Goal: Task Accomplishment & Management: Complete application form

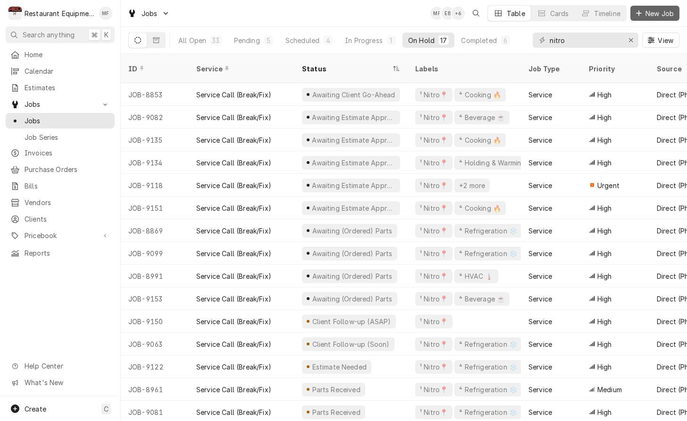
click at [657, 16] on span "New Job" at bounding box center [660, 13] width 32 height 10
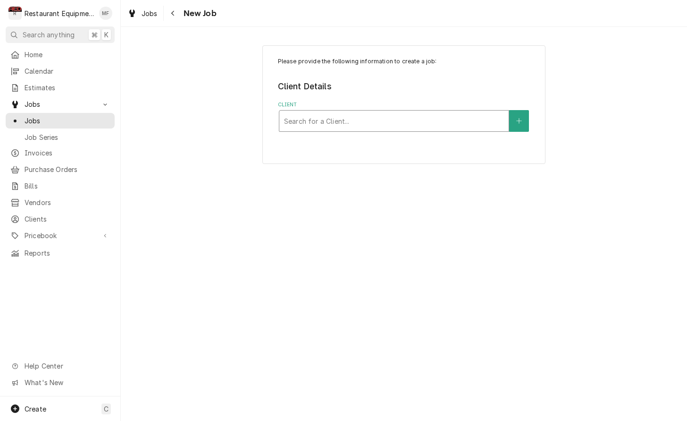
click at [444, 113] on div "Client" at bounding box center [394, 120] width 220 height 17
type input "Springhill"
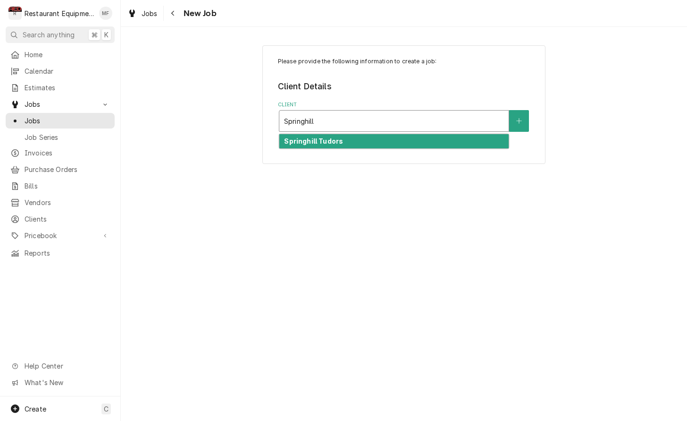
click at [452, 142] on div "Springhill Tudors" at bounding box center [393, 141] width 229 height 15
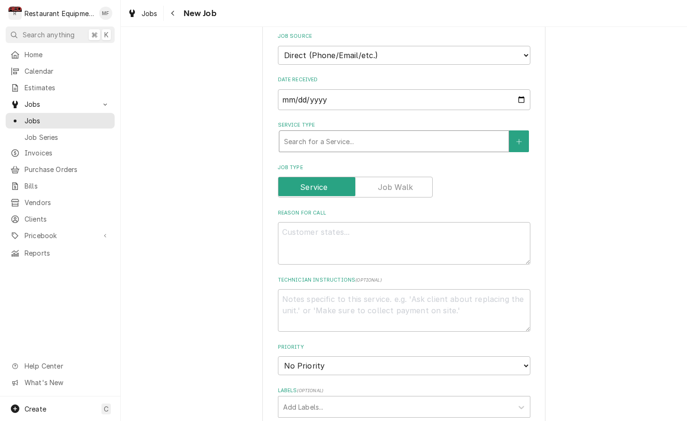
scroll to position [215, 0]
click at [425, 139] on div "Service Type" at bounding box center [394, 140] width 220 height 17
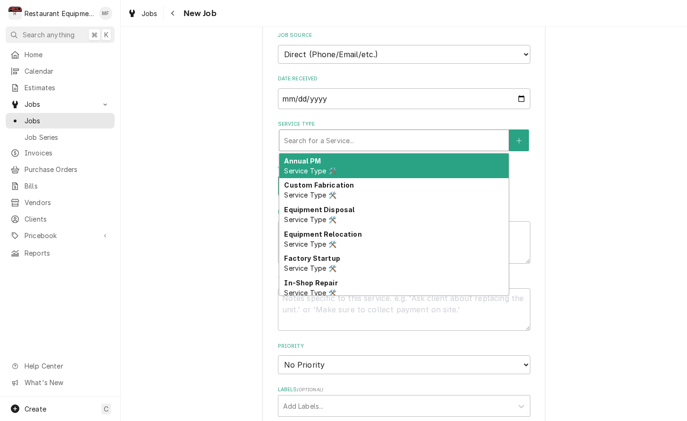
type textarea "x"
type input "b"
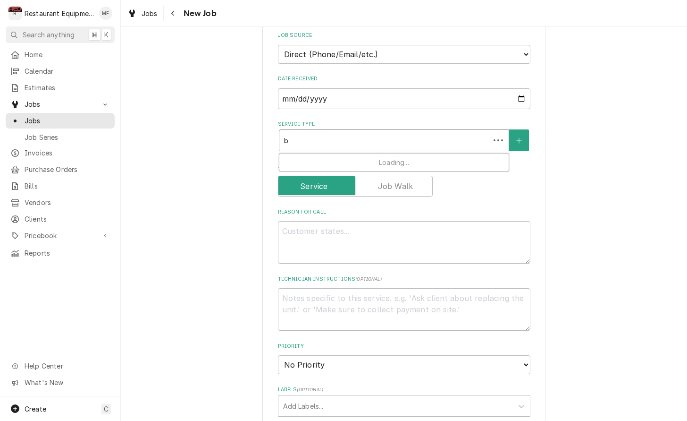
type textarea "x"
type input "br"
type textarea "x"
type input "bre"
type textarea "x"
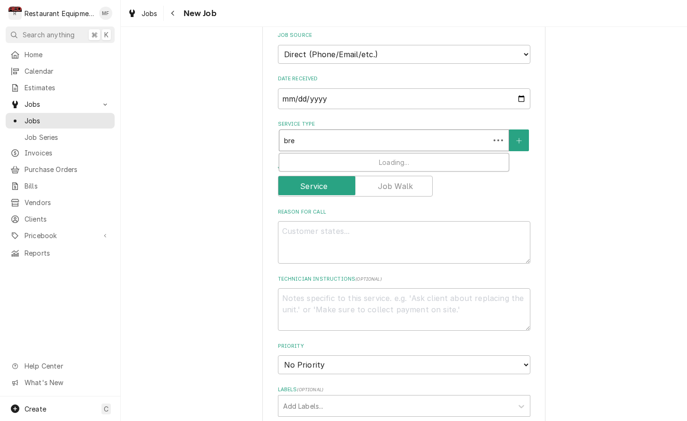
type input "brea"
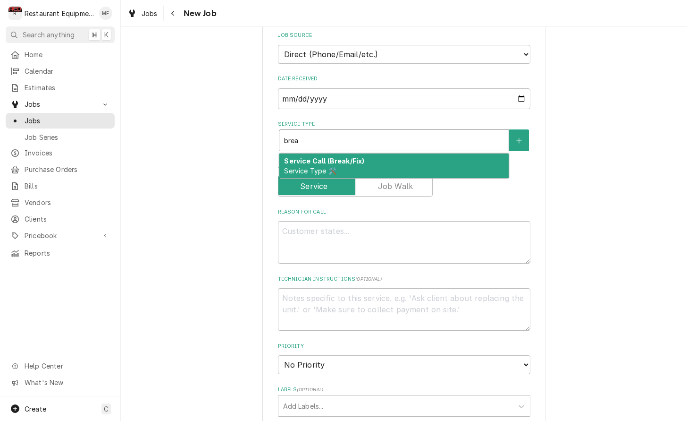
click at [427, 153] on div "Service Call (Break/Fix) Service Type 🛠️" at bounding box center [393, 165] width 229 height 25
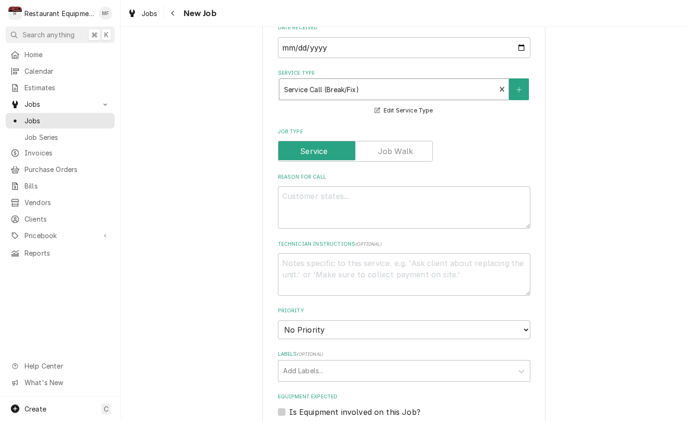
scroll to position [266, 0]
click at [436, 186] on textarea "Reason For Call" at bounding box center [404, 207] width 253 height 42
type textarea "x"
type textarea "E"
type textarea "x"
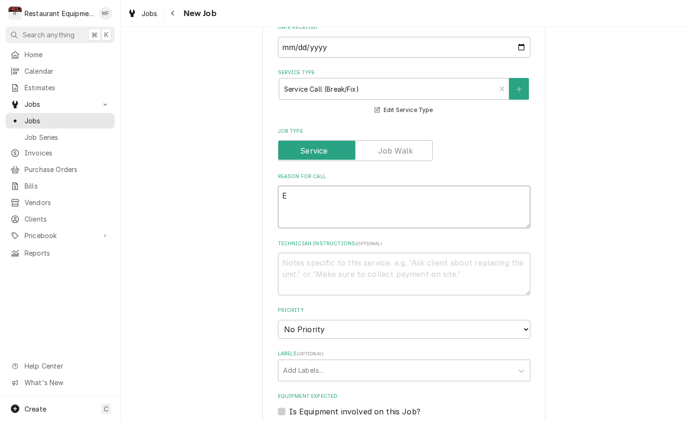
type textarea "Ea"
type textarea "x"
type textarea "Eag"
type textarea "x"
type textarea "Eagl"
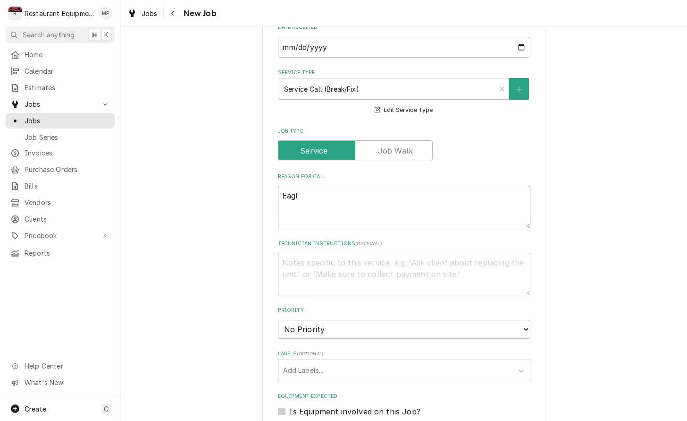
type textarea "x"
type textarea "Eagle"
type textarea "x"
type textarea "Eagle"
type textarea "x"
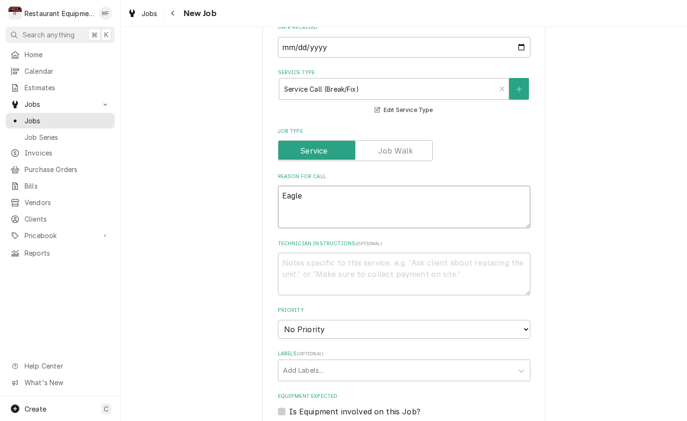
type textarea "Eagle d"
type textarea "x"
type textarea "Eagle de"
type textarea "x"
type textarea "Eagle dee"
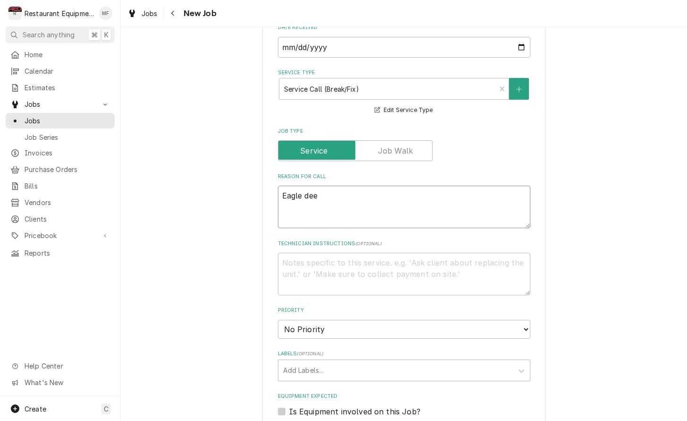
type textarea "x"
type textarea "Eagle deep"
type textarea "x"
type textarea "Eagle deep"
type textarea "x"
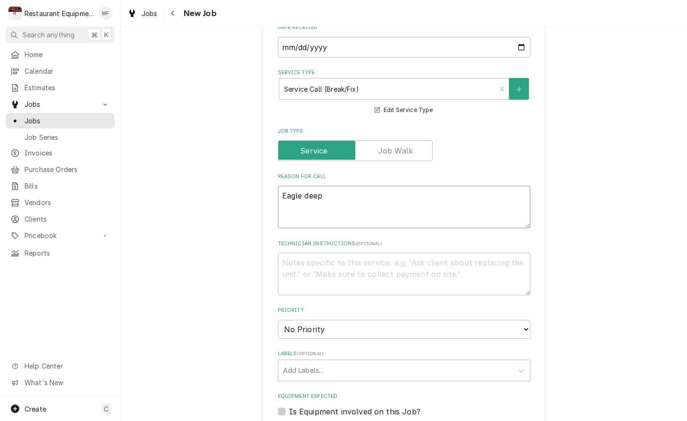
type textarea "Eagle deep f"
type textarea "x"
type textarea "Eagle deep fr"
type textarea "x"
type textarea "Eagle deep fry"
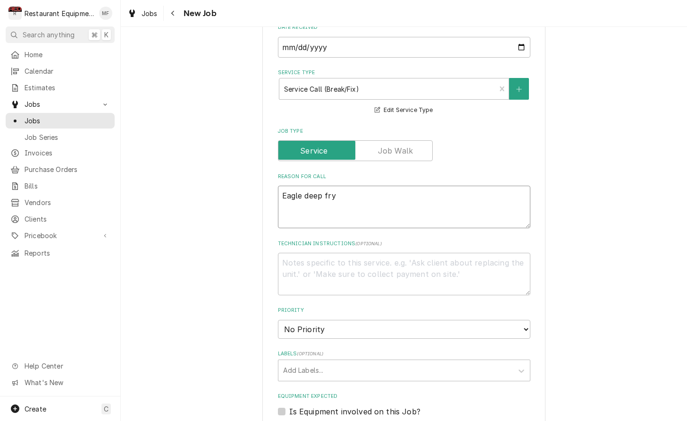
type textarea "x"
type textarea "Eagle deep frye"
type textarea "x"
type textarea "Eagle deep fryer"
type textarea "x"
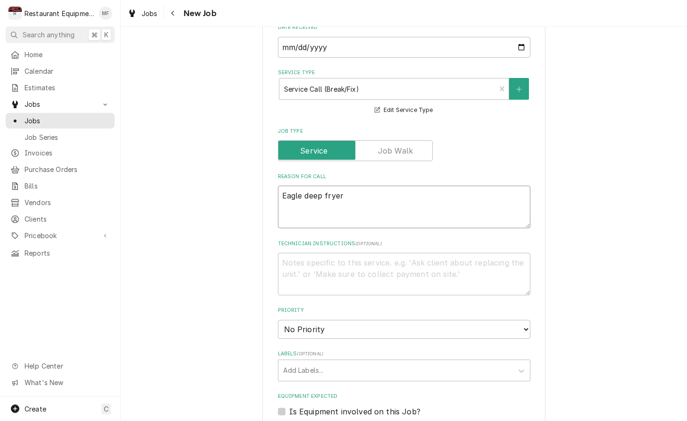
type textarea "Eagle deep fryer"
type textarea "x"
type textarea "Eagle deep fryer n"
type textarea "x"
type textarea "Eagle deep fryer no"
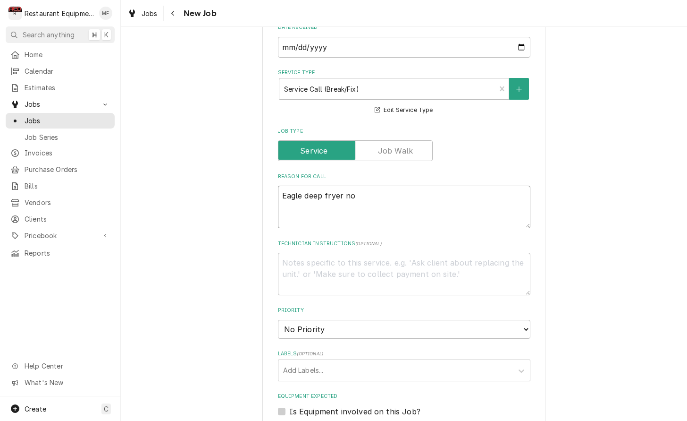
type textarea "x"
type textarea "Eagle deep fryer not"
type textarea "x"
type textarea "Eagle deep fryer not"
type textarea "x"
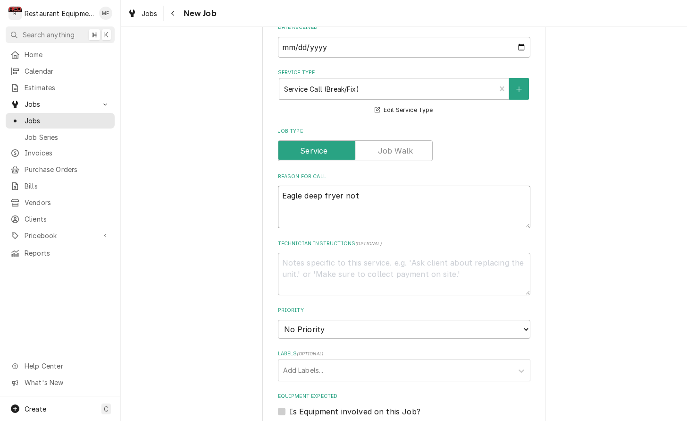
type textarea "Eagle deep fryer not h"
type textarea "x"
type textarea "Eagle deep fryer not he"
type textarea "x"
type textarea "Eagle deep fryer not hea"
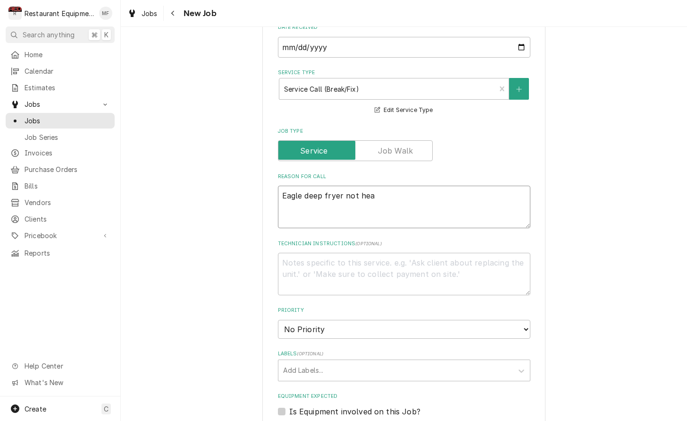
type textarea "x"
type textarea "Eagle deep fryer not heat"
type textarea "x"
type textarea "Eagle deep fryer not heati"
type textarea "x"
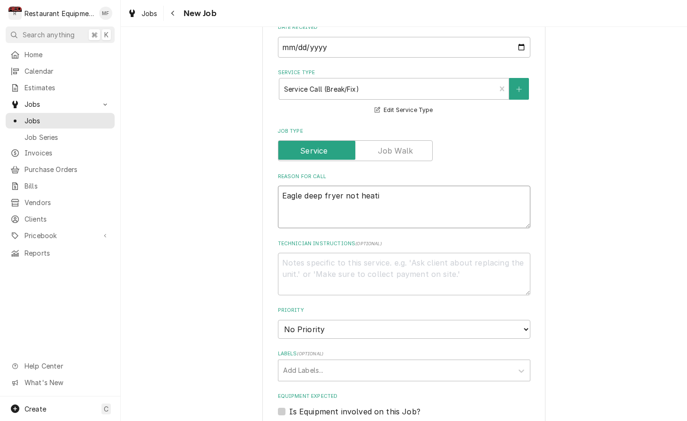
type textarea "Eagle deep fryer not heatin"
type textarea "x"
type textarea "Eagle deep fryer not heating"
type textarea "x"
type textarea "Eagle deep fryer not heating"
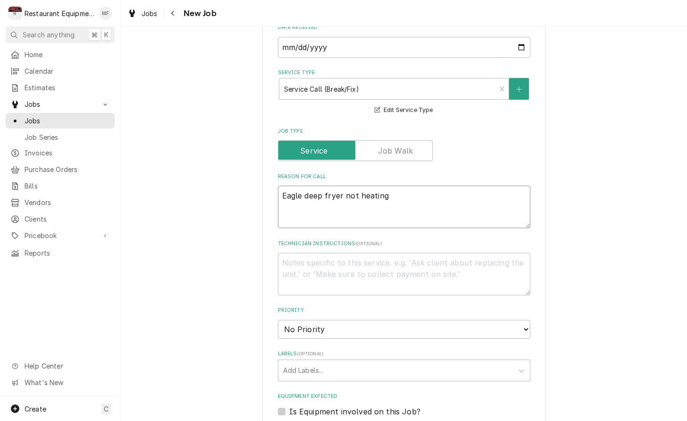
type textarea "x"
type textarea "Eagle deep fryer not heating u"
type textarea "x"
type textarea "Eagle deep fryer not heating up"
type textarea "x"
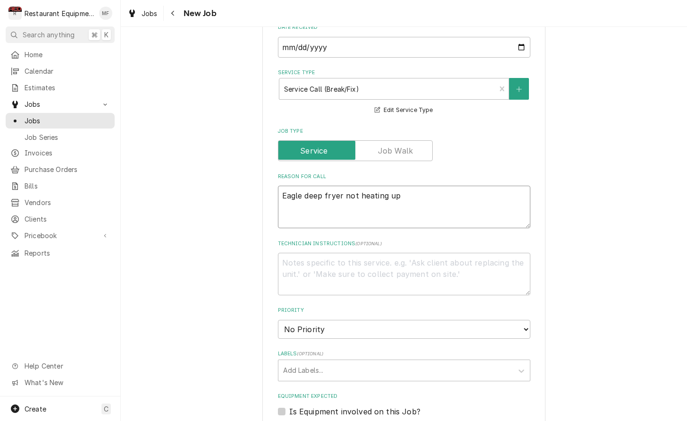
type textarea "Eagle deep fryer not heating up,"
type textarea "x"
type textarea "Eagle deep fryer not heating up,"
type textarea "x"
type textarea "Eagle deep fryer not heating up, b"
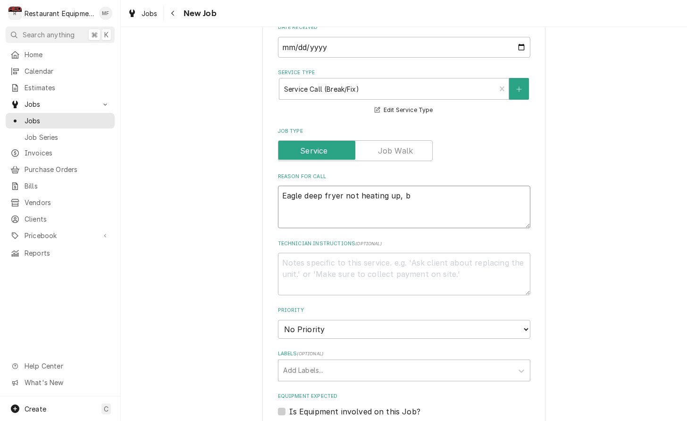
type textarea "x"
type textarea "Eagle deep fryer not heating up, bu"
type textarea "x"
type textarea "Eagle deep fryer not heating up, but"
type textarea "x"
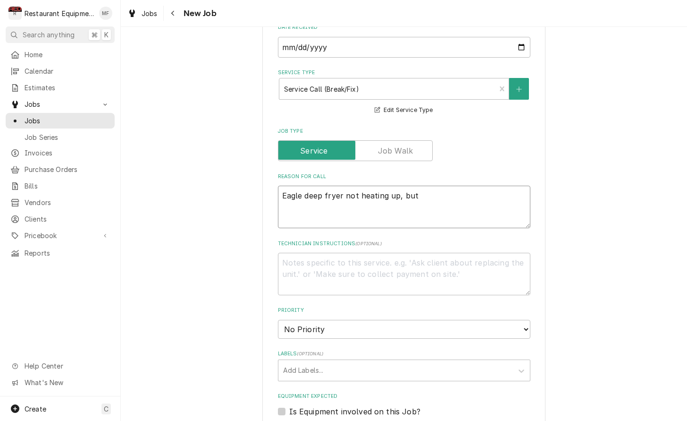
type textarea "Eagle deep fryer not heating up, but"
type textarea "x"
type textarea "Eagle deep fryer not heating up, but i"
type textarea "x"
type textarea "Eagle deep fryer not heating up, but it"
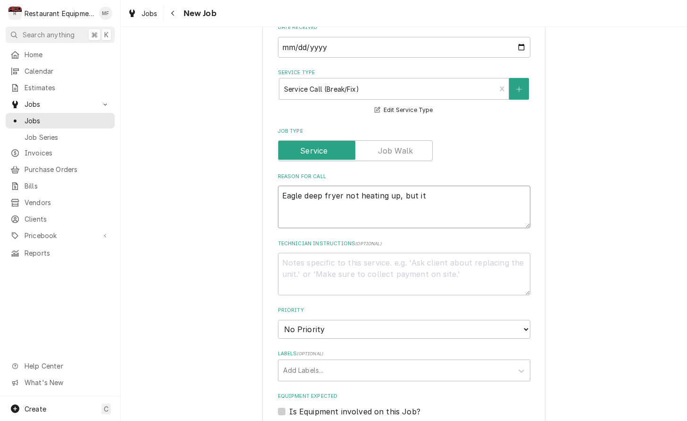
type textarea "x"
type textarea "Eagle deep fryer not heating up, but it"
type textarea "x"
type textarea "Eagle deep fryer not heating up, but it i"
type textarea "x"
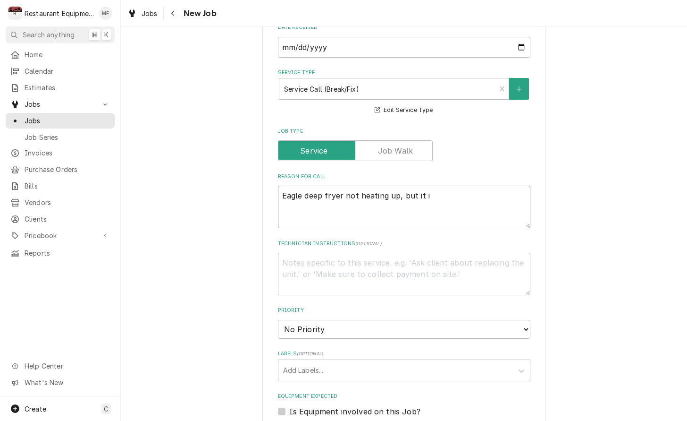
type textarea "Eagle deep fryer not heating up, but it is"
type textarea "x"
type textarea "Eagle deep fryer not heating up, but it is"
type textarea "x"
type textarea "Eagle deep fryer not heating up, but it is g"
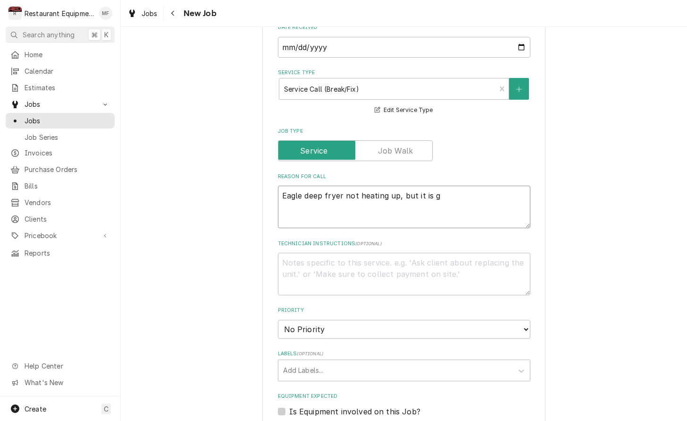
type textarea "x"
type textarea "Eagle deep fryer not heating up, but it is ge"
type textarea "x"
type textarea "Eagle deep fryer not heating up, but it is get"
type textarea "x"
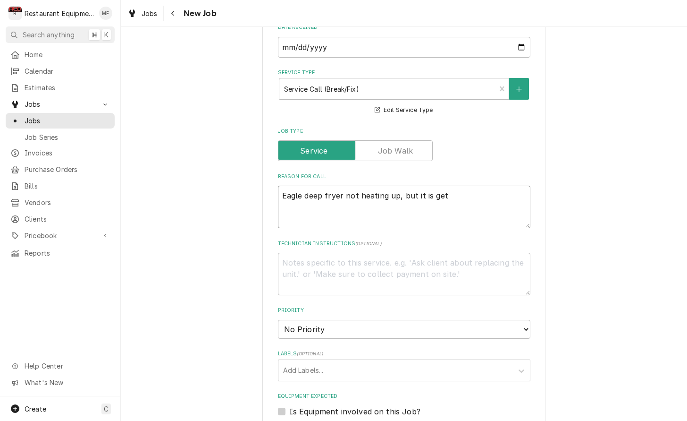
type textarea "Eagle deep fryer not heating up, but it is gett"
type textarea "x"
type textarea "Eagle deep fryer not heating up, but it is getti"
type textarea "x"
type textarea "Eagle deep fryer not heating up, but it is gettin"
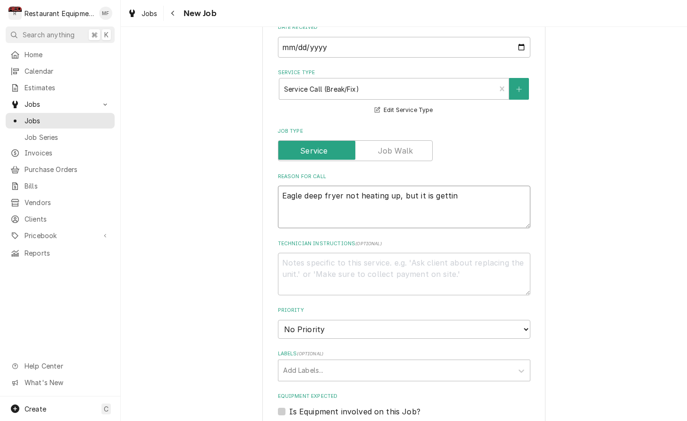
type textarea "x"
type textarea "Eagle deep fryer not heating up, but it is getting"
type textarea "x"
type textarea "Eagle deep fryer not heating up, but it is getting"
type textarea "x"
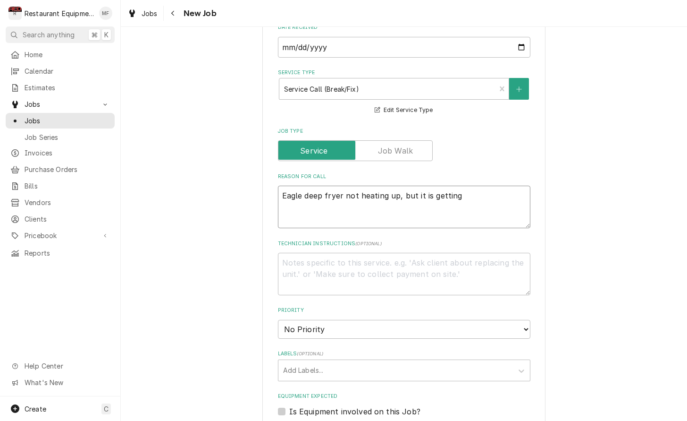
type textarea "Eagle deep fryer not heating up, but it is getting p"
type textarea "x"
type textarea "Eagle deep fryer not heating up, but it is getting po"
type textarea "x"
type textarea "Eagle deep fryer not heating up, but it is getting poe"
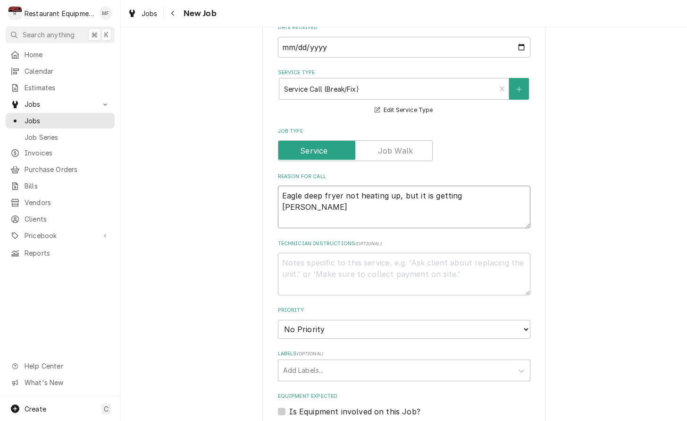
type textarea "x"
type textarea "Eagle deep fryer not heating up, but it is getting po"
type textarea "x"
type textarea "Eagle deep fryer not heating up, but it is getting poe"
type textarea "x"
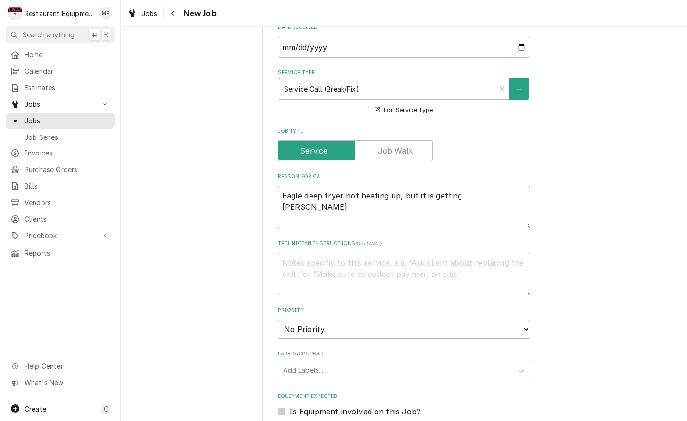
type textarea "Eagle deep fryer not heating up, but it is getting po"
type textarea "x"
type textarea "Eagle deep fryer not heating up, but it is getting pow"
type textarea "x"
type textarea "Eagle deep fryer not heating up, but it is getting powe"
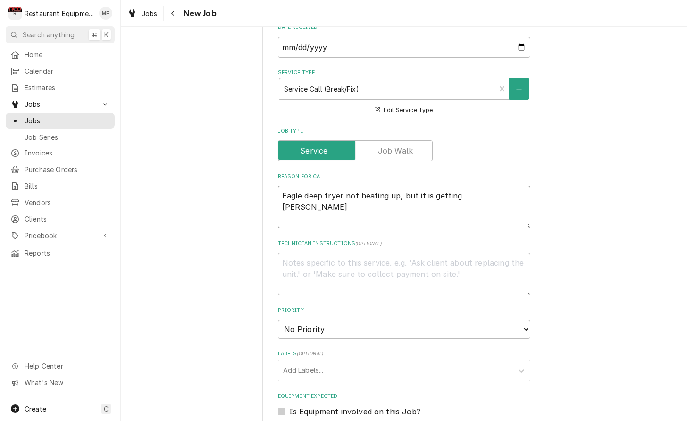
type textarea "x"
type textarea "Eagle deep fryer not heating up, but it is getting power"
type textarea "x"
type textarea "Eagle deep fryer not heating up, but it is getting power."
type textarea "x"
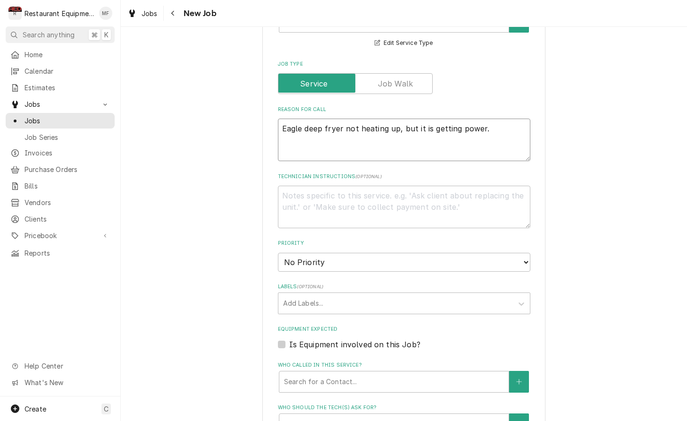
scroll to position [335, 0]
type textarea "Eagle deep fryer not heating up, but it is getting power."
select select "2"
click at [502, 293] on div "Labels" at bounding box center [395, 301] width 225 height 17
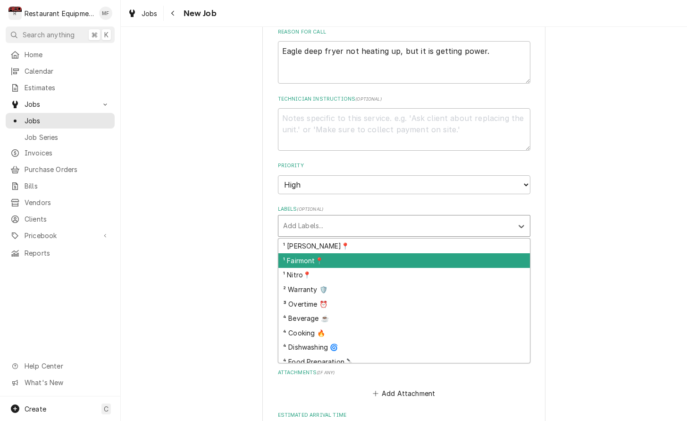
scroll to position [411, 0]
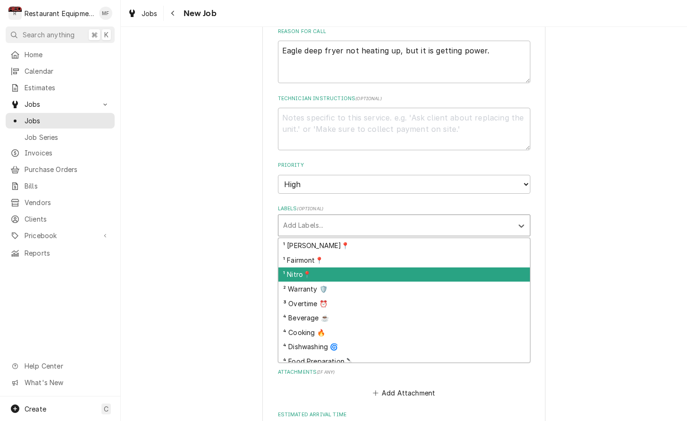
click at [460, 267] on div "¹ Nitro📍" at bounding box center [405, 274] width 252 height 15
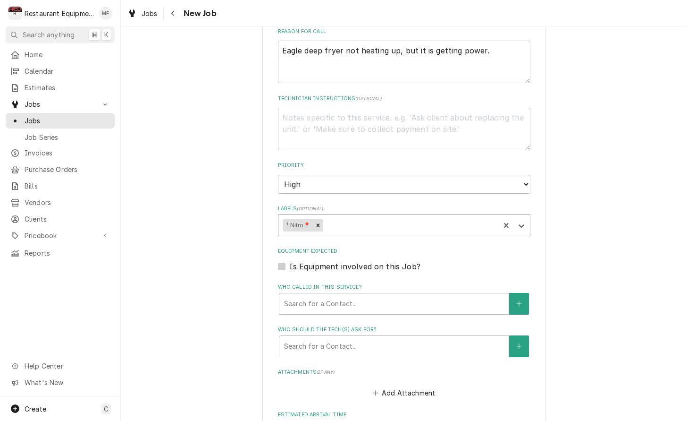
click at [454, 217] on div "Labels" at bounding box center [410, 225] width 170 height 17
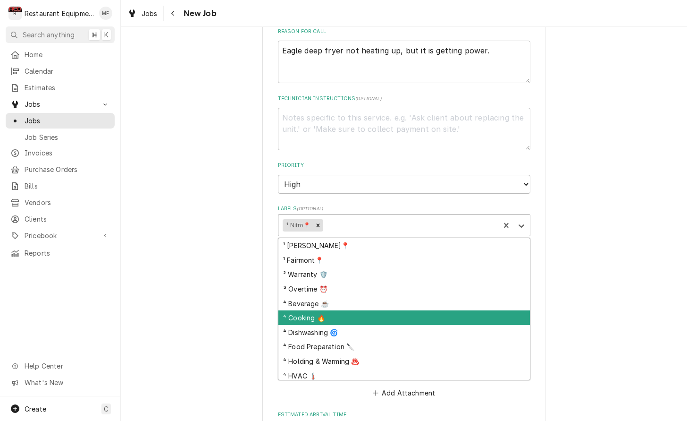
click at [482, 310] on div "⁴ Cooking 🔥" at bounding box center [405, 317] width 252 height 15
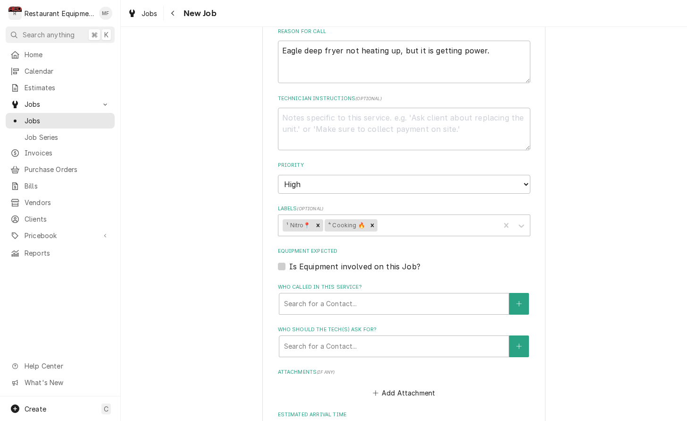
click at [561, 262] on div "Please provide the following information to create a job: Client Details Client…" at bounding box center [404, 120] width 567 height 989
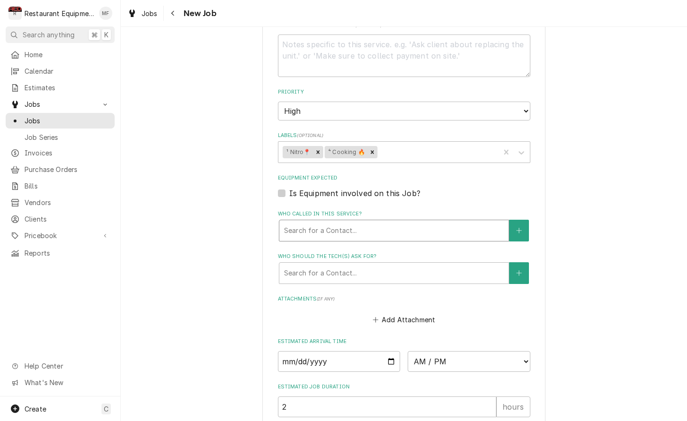
scroll to position [485, 0]
click at [414, 221] on div "Who called in this service?" at bounding box center [394, 229] width 220 height 17
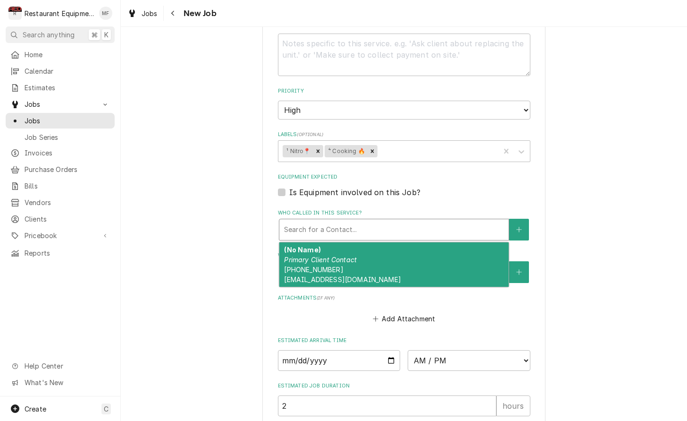
click at [415, 254] on div "(No Name) Primary Client Contact (304) 437-1981 tlaw0204@gmail.com" at bounding box center [393, 264] width 229 height 44
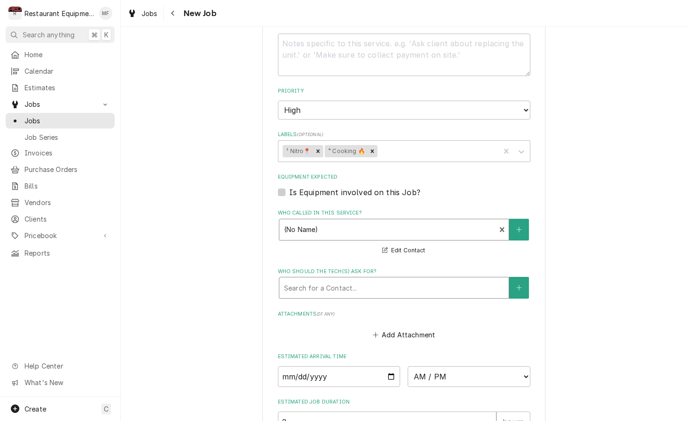
click at [420, 279] on div "Who should the tech(s) ask for?" at bounding box center [394, 287] width 220 height 17
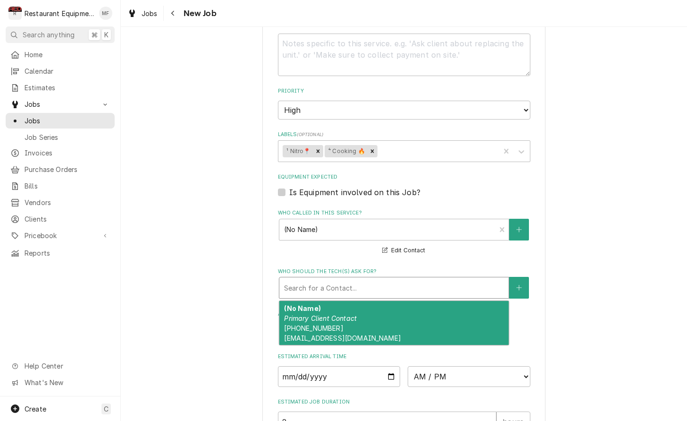
click at [443, 310] on div "(No Name) Primary Client Contact (304) 437-1981 tlaw0204@gmail.com" at bounding box center [393, 323] width 229 height 44
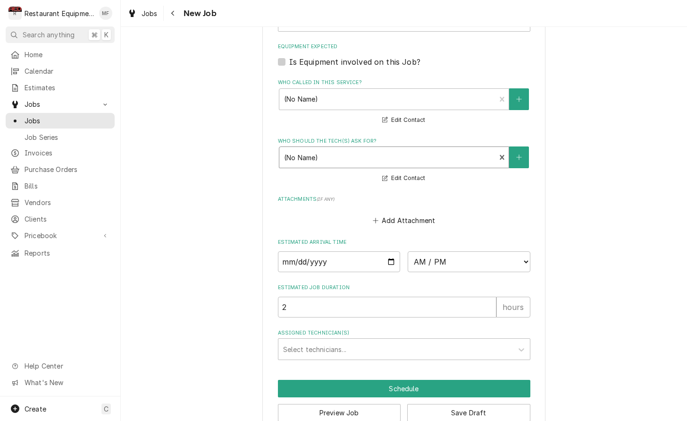
scroll to position [615, 0]
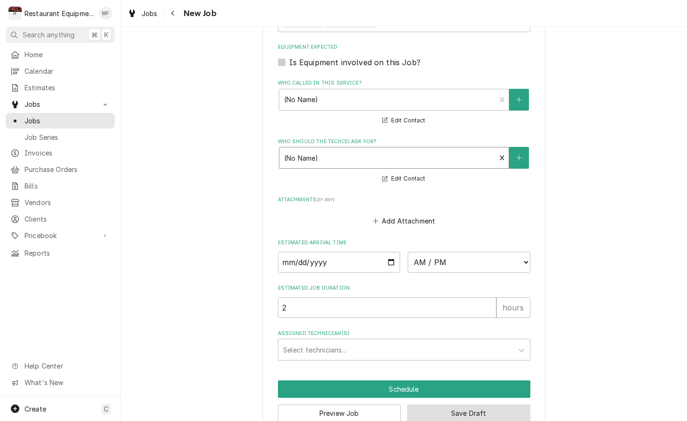
click at [528, 404] on button "Save Draft" at bounding box center [468, 412] width 123 height 17
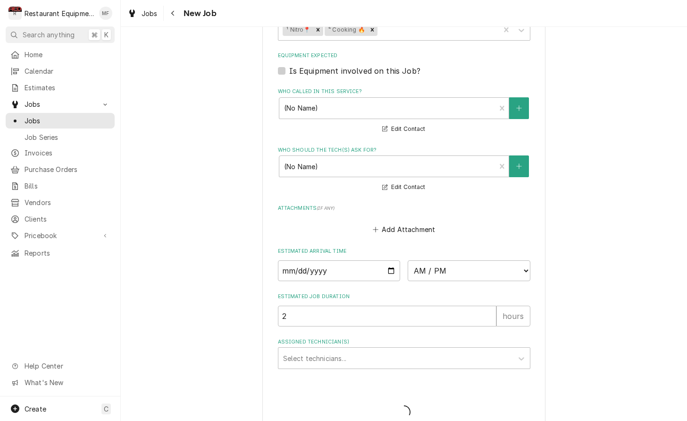
type textarea "x"
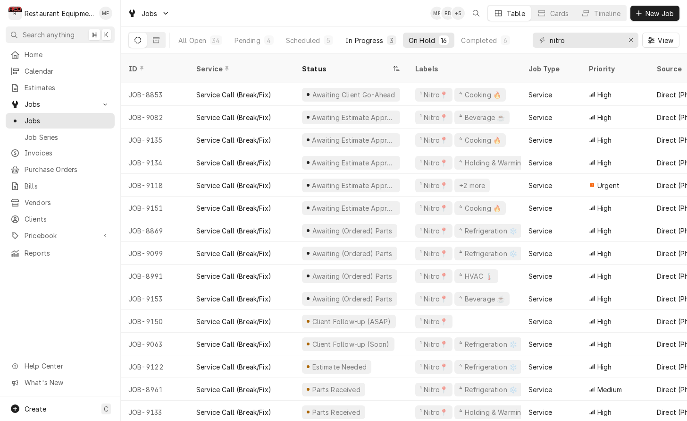
click at [382, 43] on div "In Progress" at bounding box center [365, 40] width 38 height 10
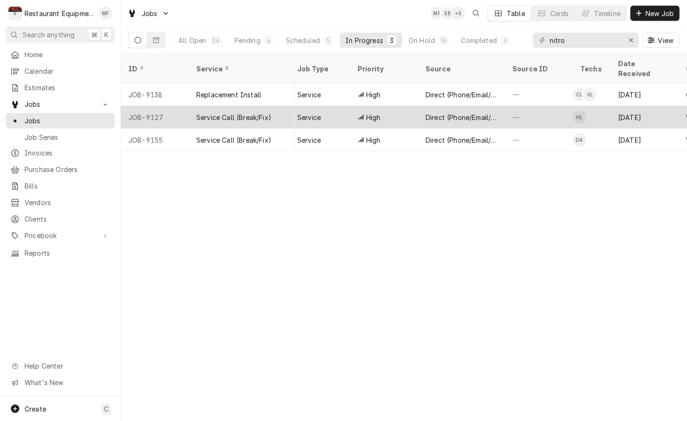
scroll to position [0, 232]
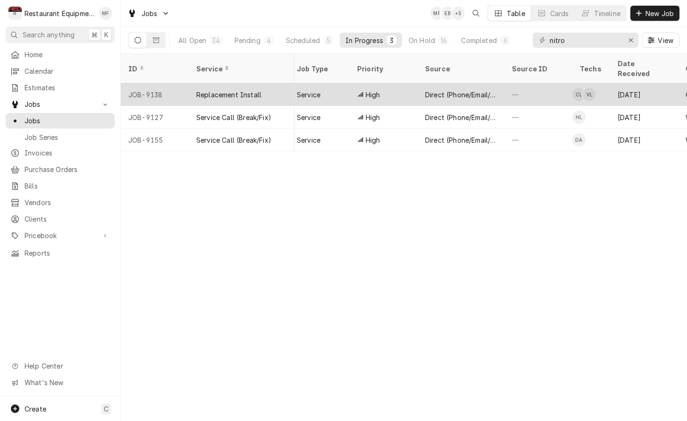
click at [541, 88] on div "—" at bounding box center [539, 94] width 68 height 23
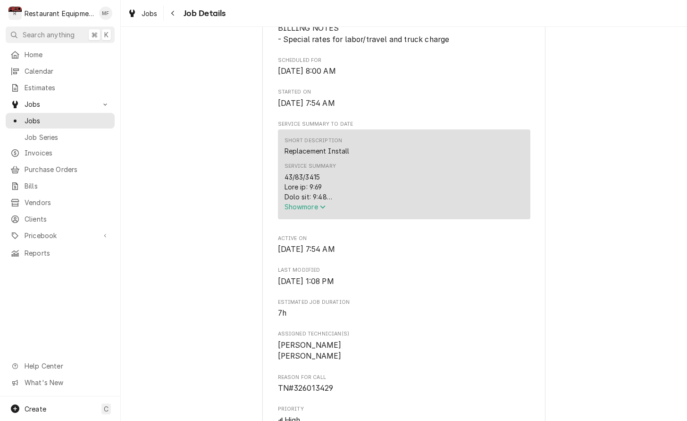
scroll to position [286, 0]
click at [309, 209] on span "Show more" at bounding box center [306, 205] width 42 height 8
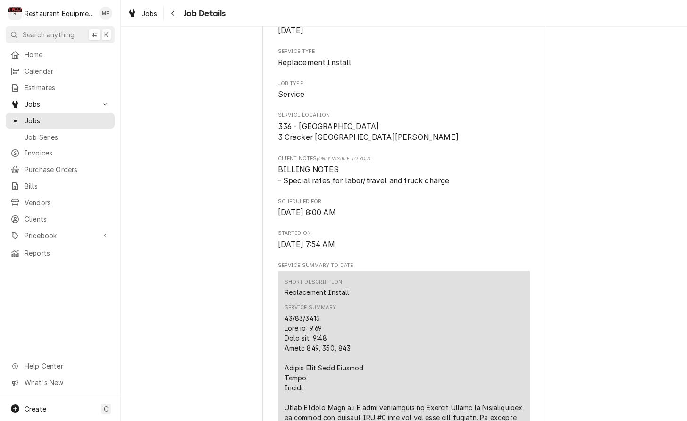
scroll to position [118, 0]
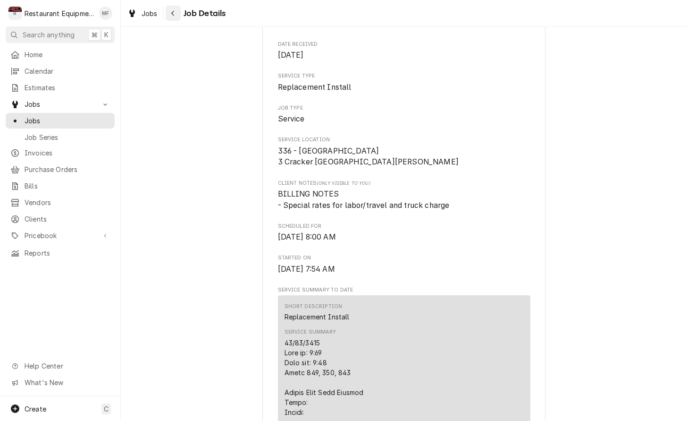
click at [174, 14] on icon "Navigate back" at bounding box center [173, 13] width 4 height 7
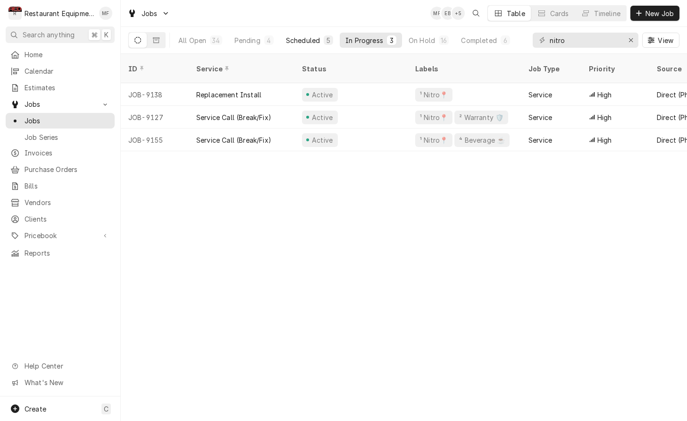
click at [329, 42] on div "5" at bounding box center [329, 40] width 6 height 10
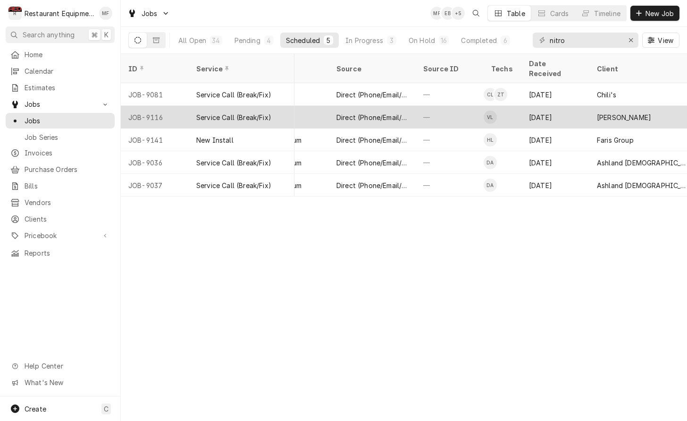
scroll to position [0, 321]
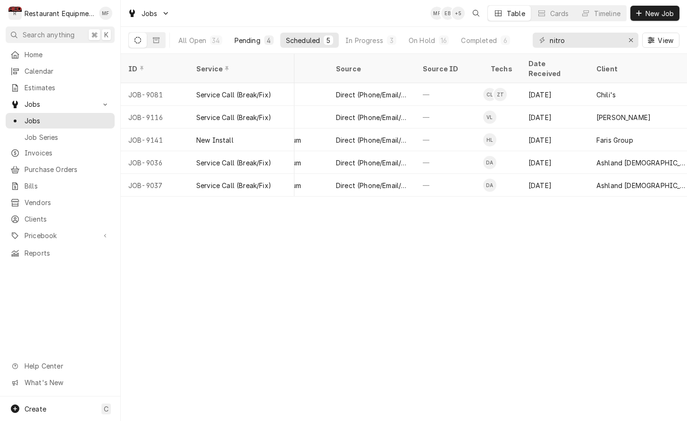
click at [257, 45] on button "Pending 4" at bounding box center [254, 40] width 51 height 15
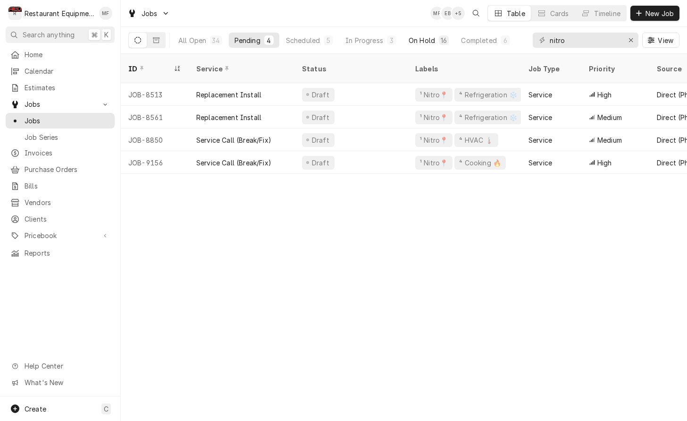
scroll to position [0, 0]
click at [416, 42] on div "On Hold" at bounding box center [422, 40] width 26 height 10
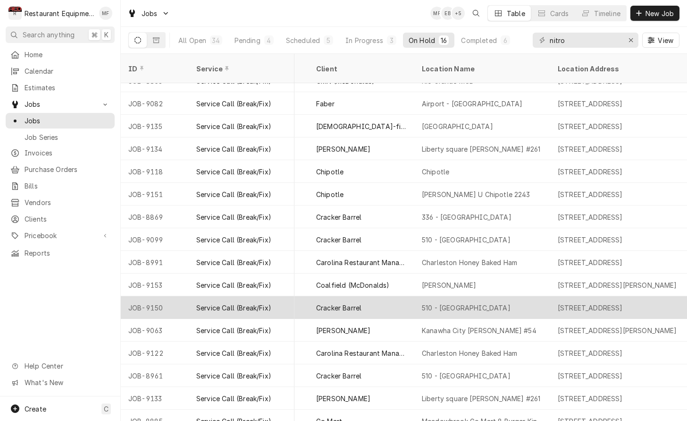
scroll to position [0, 0]
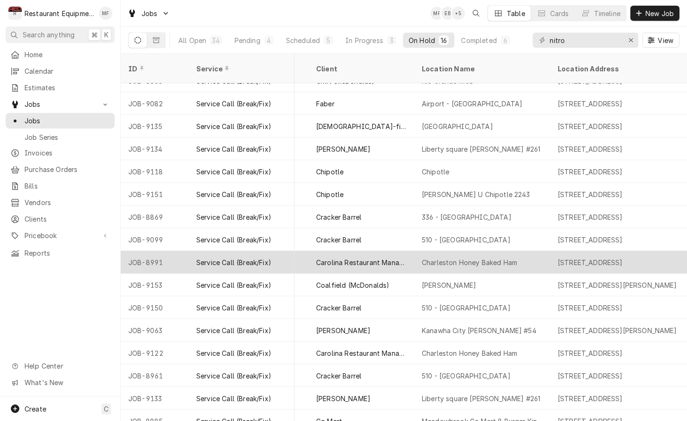
click at [495, 257] on div "Charleston Honey Baked Ham" at bounding box center [469, 262] width 95 height 10
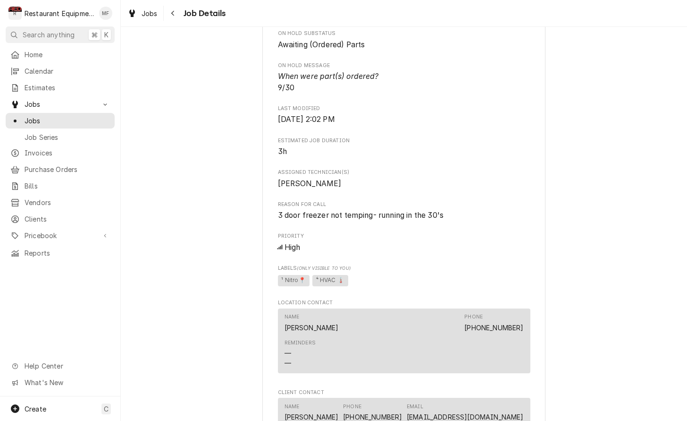
scroll to position [521, 0]
click at [171, 14] on icon "Navigate back" at bounding box center [173, 13] width 4 height 7
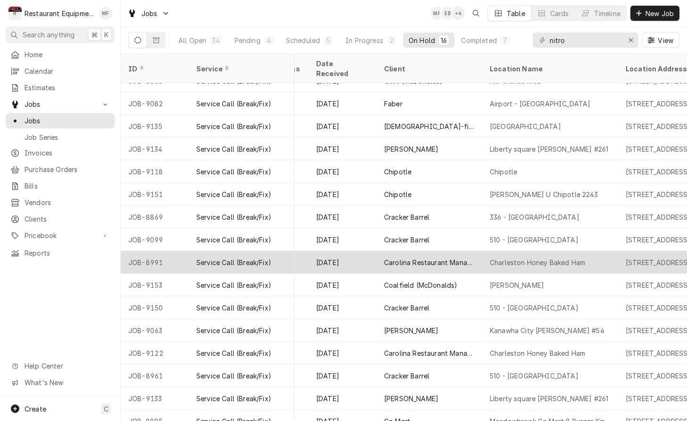
scroll to position [14, 534]
click at [464, 257] on div "Carolina Restaurant Management (Honey Baked Ham)" at bounding box center [429, 262] width 91 height 10
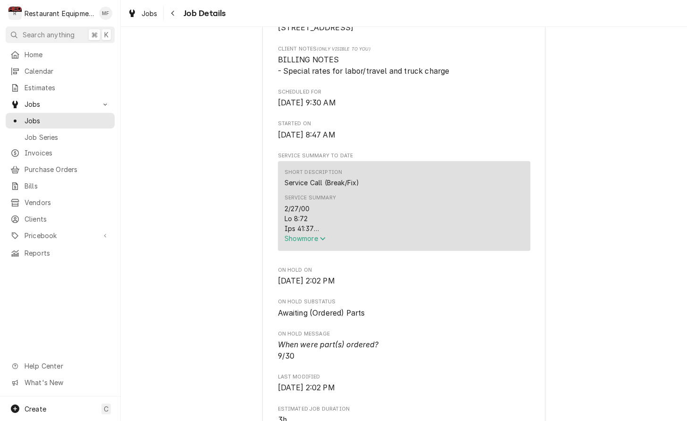
click at [332, 243] on button "Show more" at bounding box center [404, 238] width 239 height 10
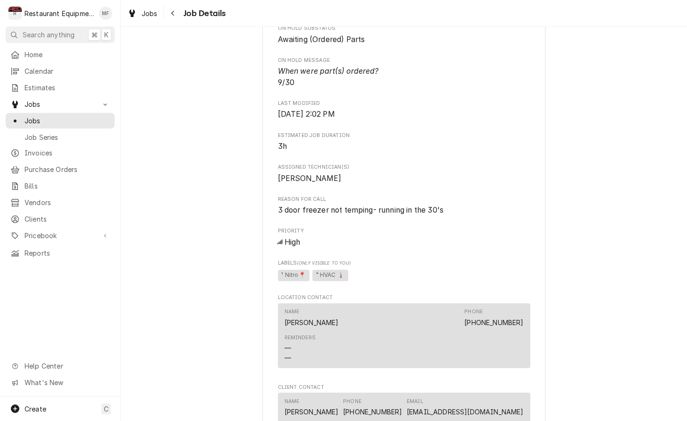
scroll to position [852, 0]
click at [171, 16] on icon "Navigate back" at bounding box center [173, 13] width 4 height 7
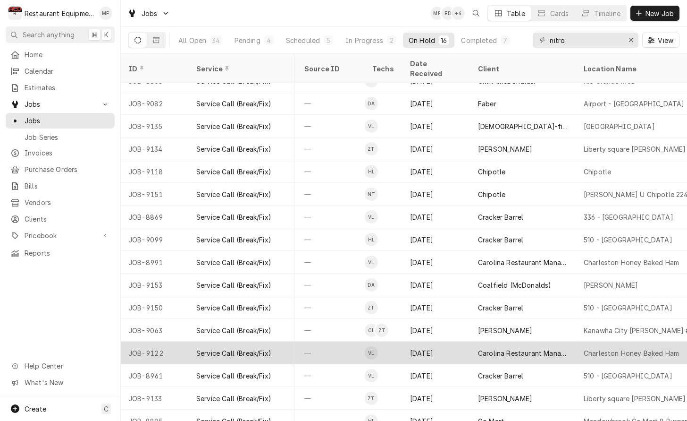
scroll to position [14, 440]
click at [543, 341] on div "Carolina Restaurant Management (Honey Baked Ham)" at bounding box center [523, 352] width 106 height 23
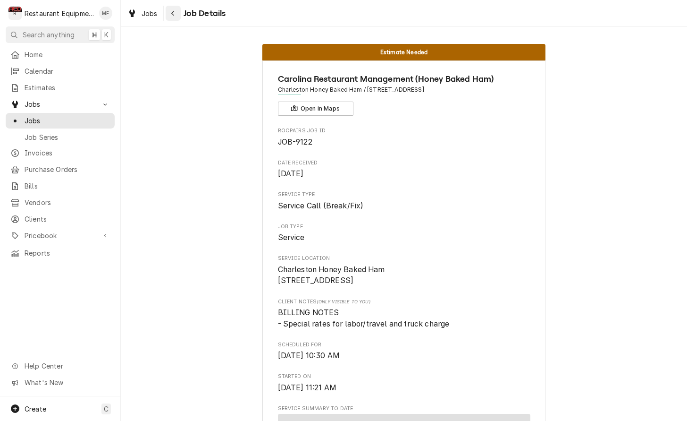
click at [176, 20] on button "Navigate back" at bounding box center [173, 13] width 15 height 15
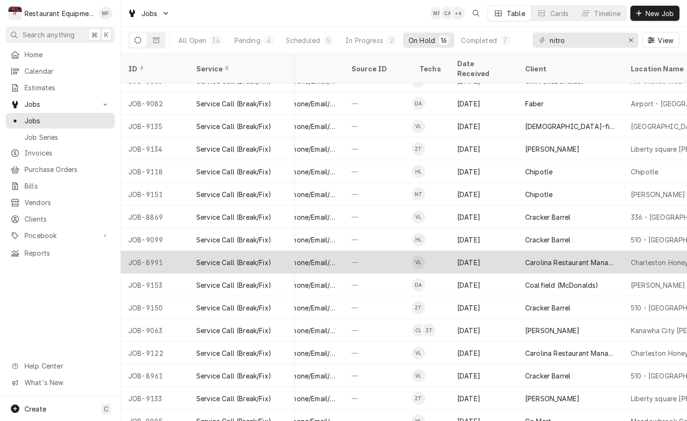
scroll to position [14, 393]
click at [557, 257] on div "Carolina Restaurant Management (Honey Baked Ham)" at bounding box center [570, 262] width 91 height 10
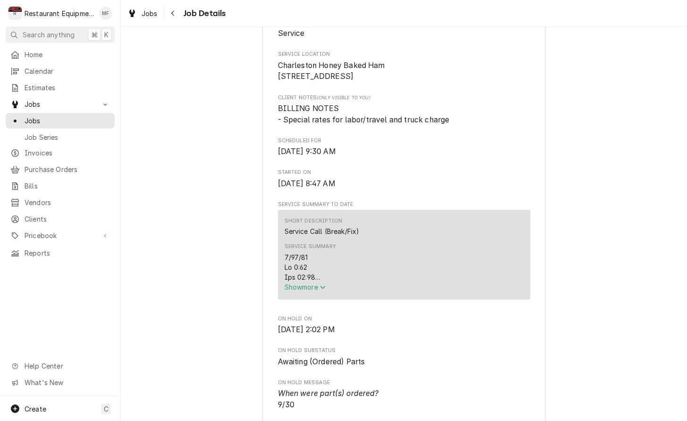
scroll to position [204, 0]
click at [326, 290] on span "Show more" at bounding box center [306, 286] width 42 height 8
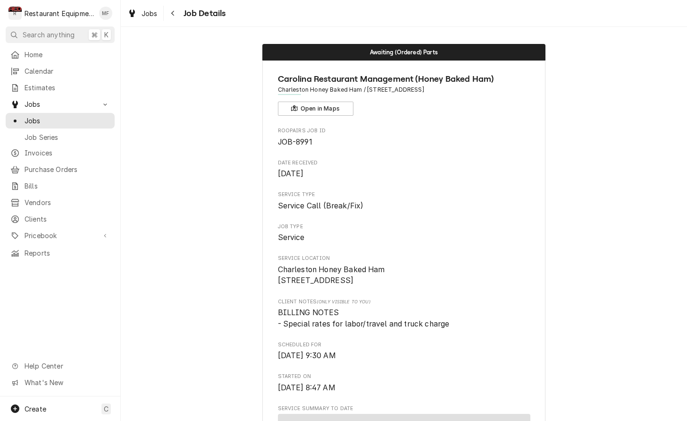
scroll to position [0, 0]
click at [177, 14] on div "Navigate back" at bounding box center [173, 12] width 9 height 9
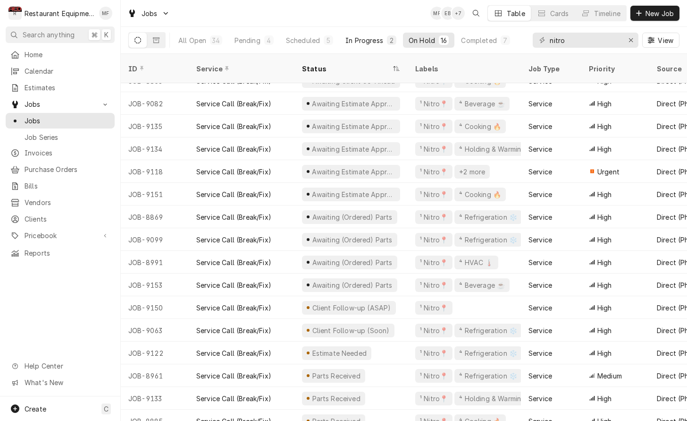
click at [371, 44] on div "In Progress" at bounding box center [365, 40] width 38 height 10
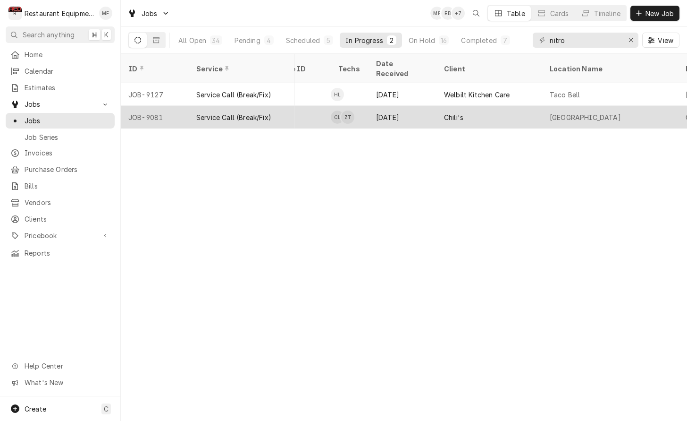
scroll to position [0, 474]
click at [470, 106] on div "Chili's" at bounding box center [489, 117] width 106 height 23
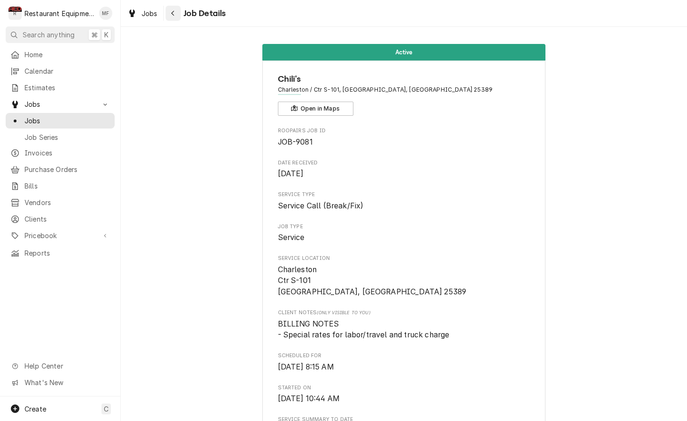
click at [174, 14] on icon "Navigate back" at bounding box center [173, 13] width 4 height 7
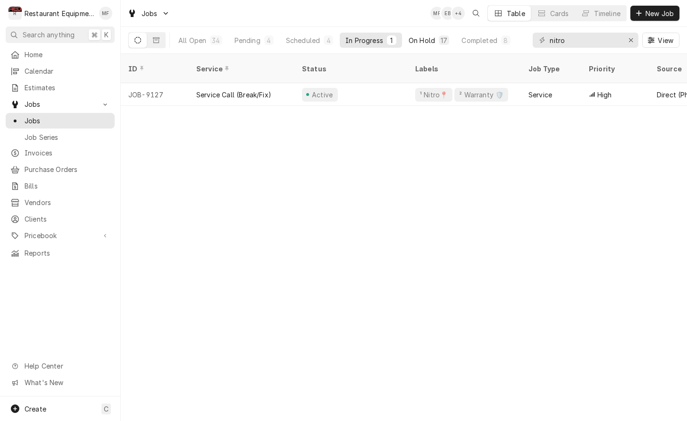
click at [438, 43] on button "On Hold 17" at bounding box center [429, 40] width 52 height 15
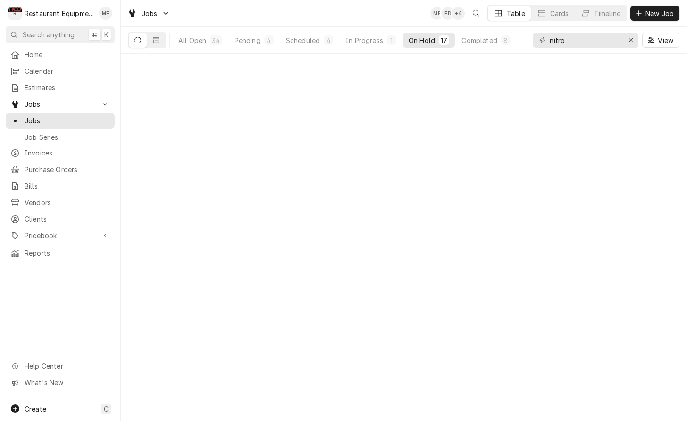
click at [438, 43] on button "On Hold 17" at bounding box center [429, 40] width 52 height 15
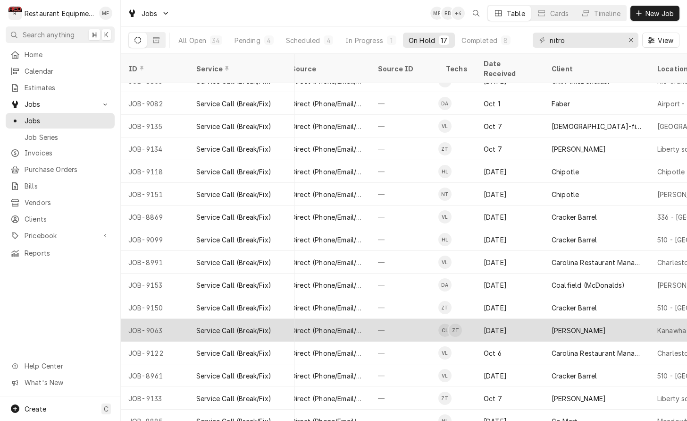
scroll to position [14, 392]
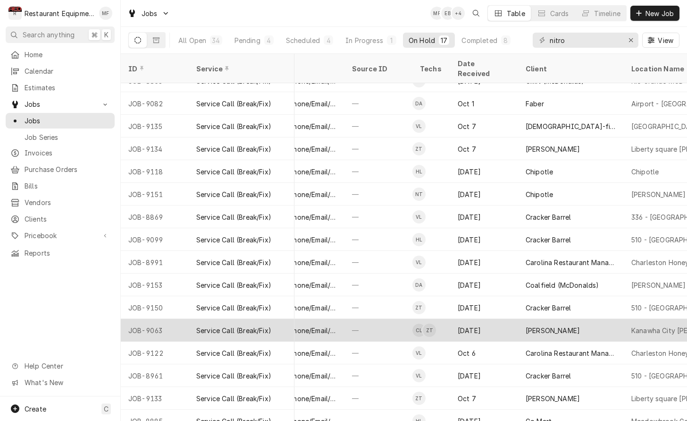
click at [582, 324] on div "[PERSON_NAME]" at bounding box center [571, 330] width 106 height 23
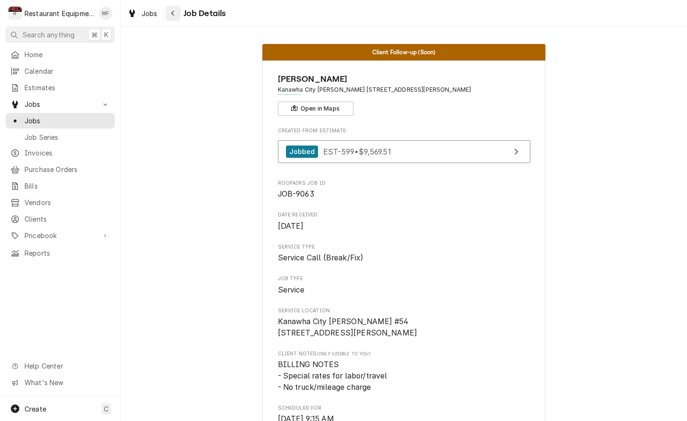
click at [175, 16] on div "Navigate back" at bounding box center [173, 12] width 9 height 9
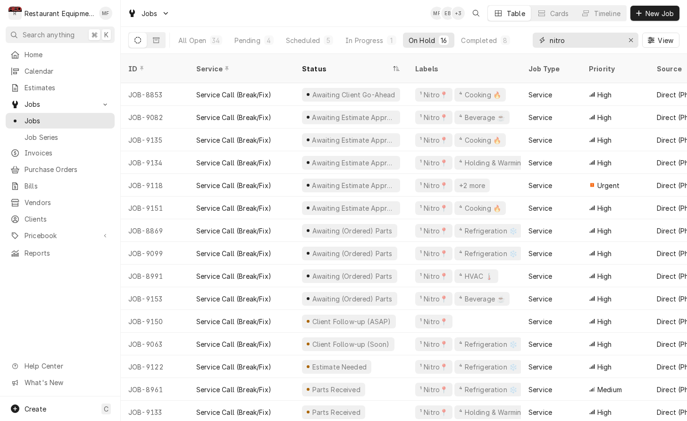
click at [598, 42] on input "nitro" at bounding box center [585, 40] width 71 height 15
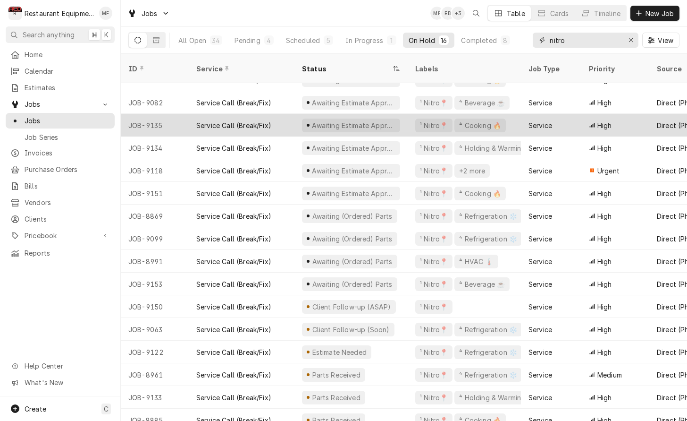
scroll to position [14, 0]
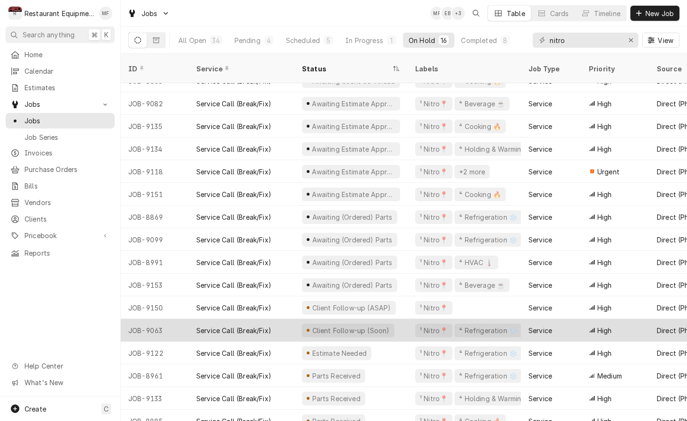
click at [542, 325] on div "Service" at bounding box center [541, 330] width 24 height 10
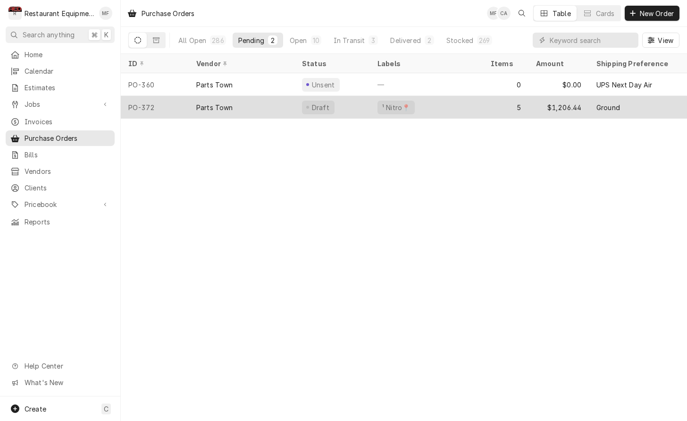
click at [266, 108] on div "Parts Town" at bounding box center [242, 107] width 106 height 23
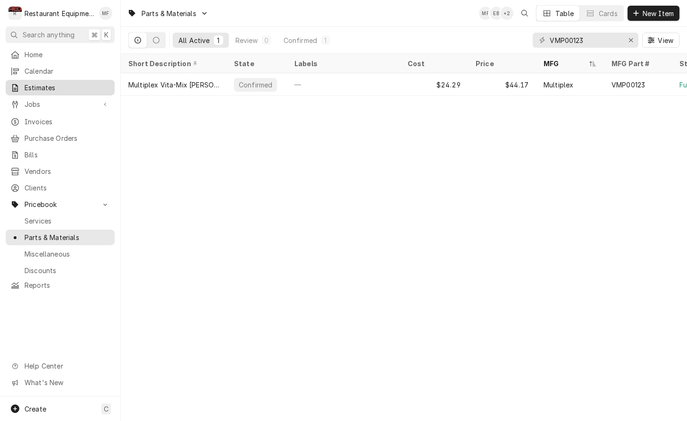
type input "VMP00123"
click at [83, 83] on span "Estimates" at bounding box center [67, 88] width 85 height 10
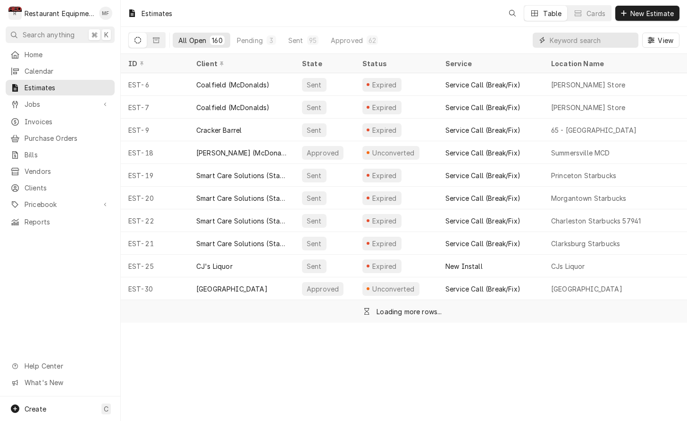
click at [602, 44] on input "Dynamic Content Wrapper" at bounding box center [592, 40] width 84 height 15
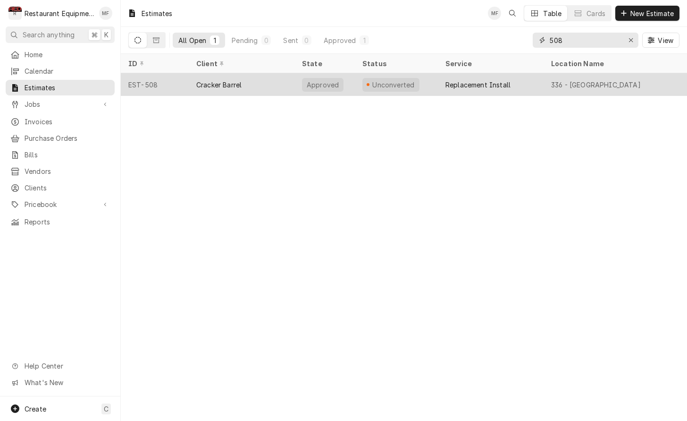
type input "508"
click at [536, 83] on div "Replacement Install" at bounding box center [491, 84] width 106 height 23
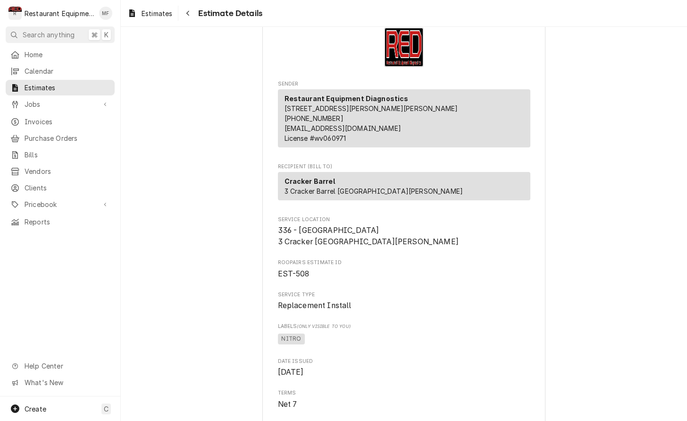
scroll to position [32, 0]
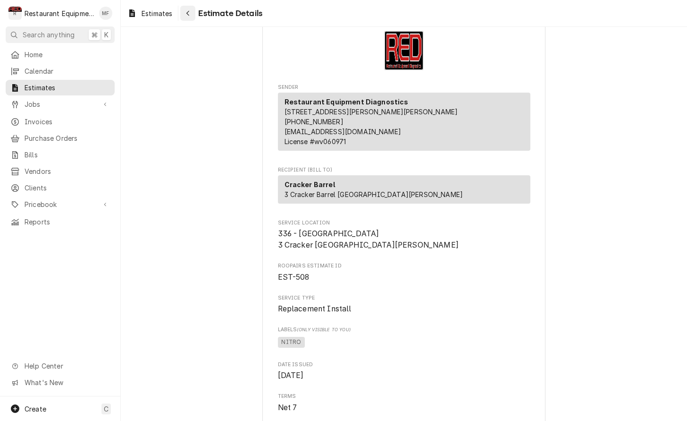
click at [193, 13] on div "Navigate back" at bounding box center [187, 12] width 9 height 9
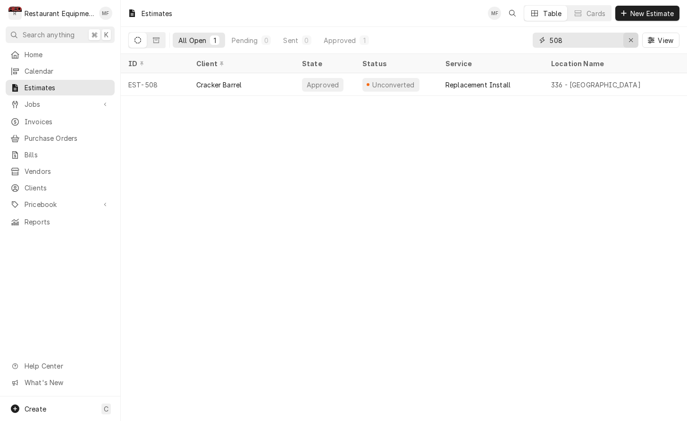
click at [634, 40] on div "Erase input" at bounding box center [630, 39] width 9 height 9
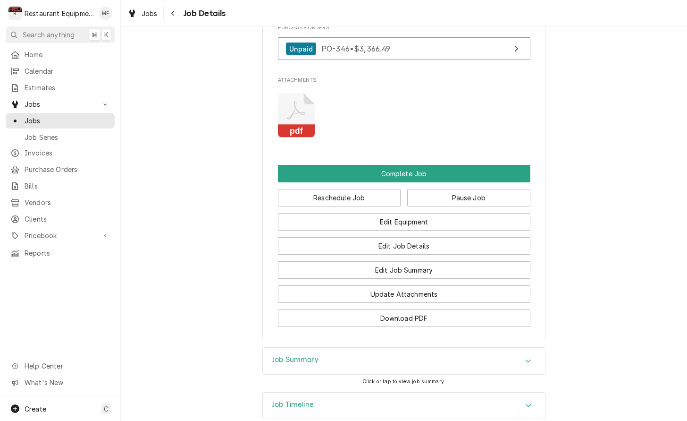
click at [420, 347] on div "Job Summary" at bounding box center [404, 360] width 282 height 26
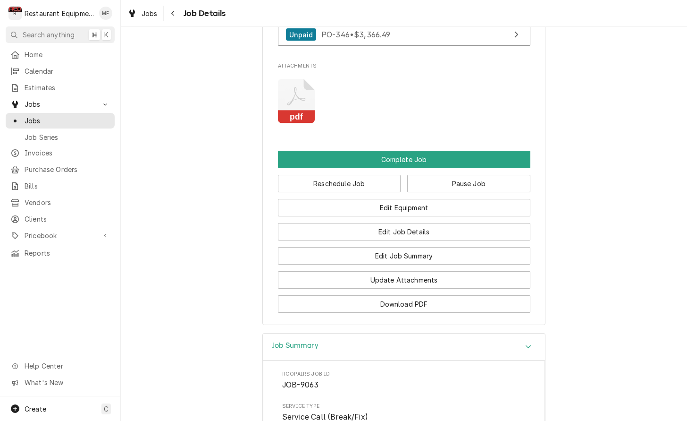
click at [544, 333] on div "Job Summary" at bounding box center [404, 346] width 282 height 27
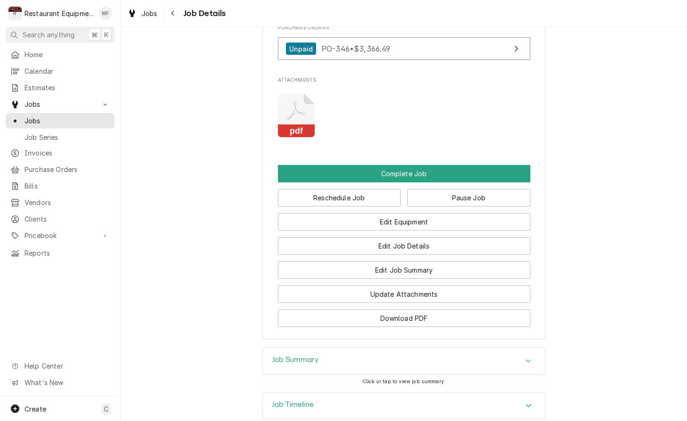
click at [549, 347] on div "Job Summary Click or tap to view job summary." at bounding box center [404, 369] width 567 height 44
click at [540, 347] on div "Job Summary" at bounding box center [404, 360] width 282 height 26
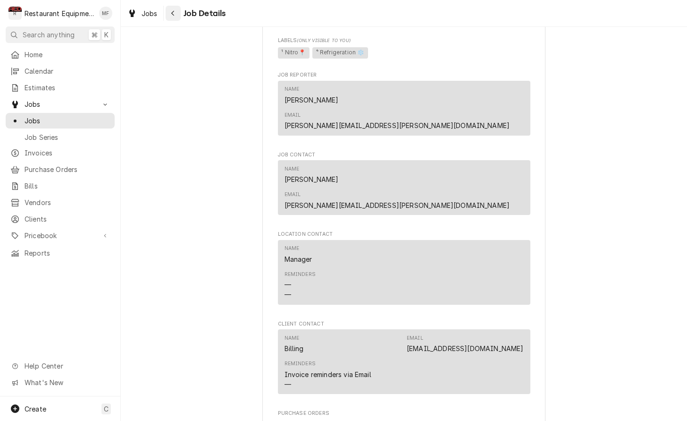
scroll to position [775, 0]
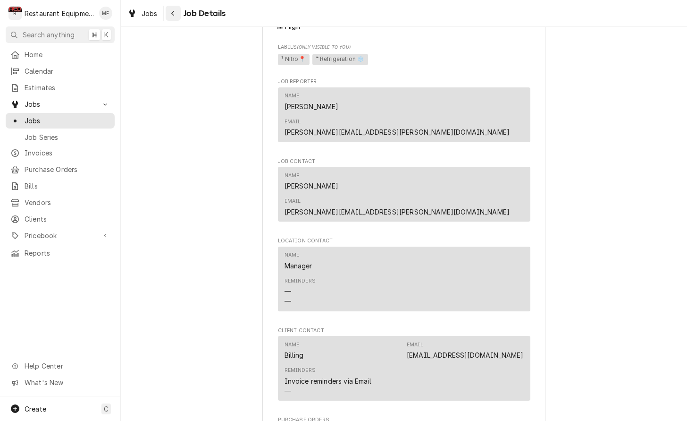
click at [176, 11] on div "Navigate back" at bounding box center [173, 12] width 9 height 9
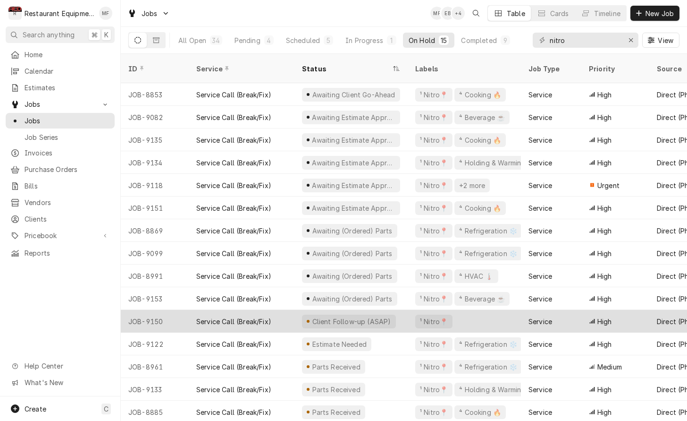
click at [400, 311] on div "Client Follow-up (ASAP)" at bounding box center [351, 321] width 113 height 23
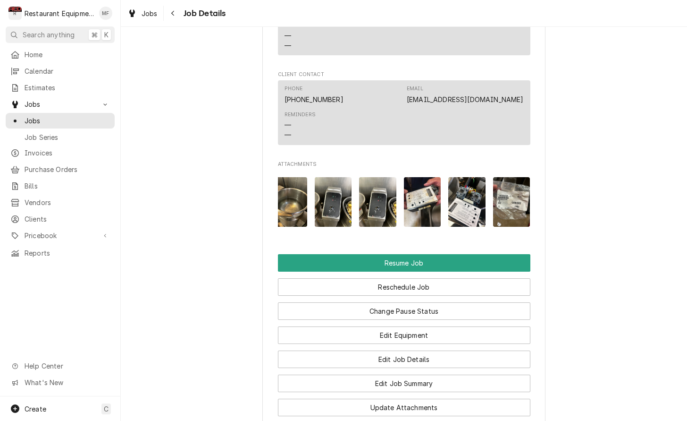
scroll to position [1026, 0]
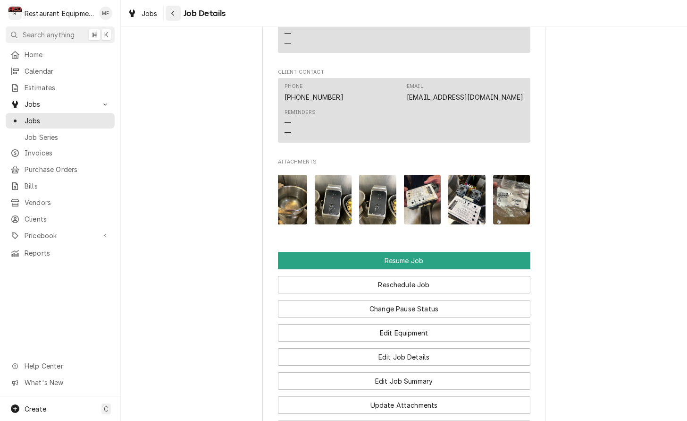
click at [171, 14] on icon "Navigate back" at bounding box center [173, 13] width 4 height 7
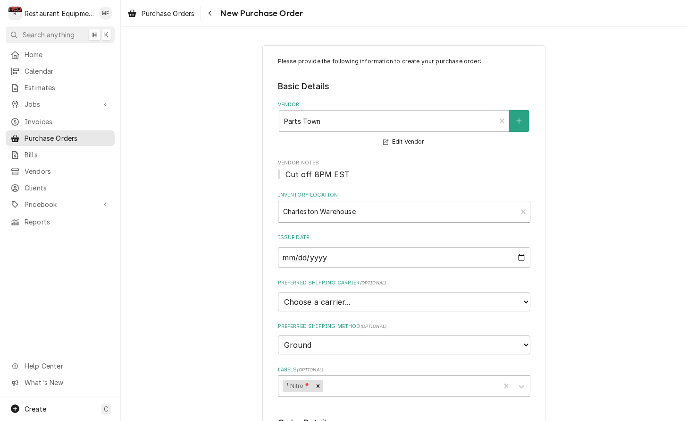
click at [450, 210] on div "Inventory Location" at bounding box center [397, 211] width 229 height 17
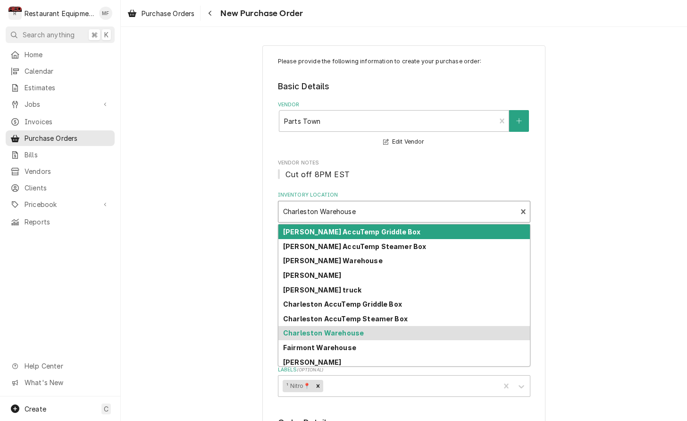
click at [417, 187] on fieldset "Basic Details Vendor Parts Town Edit Vendor Vendor Notes Cut off 8PM EST Invent…" at bounding box center [404, 238] width 253 height 316
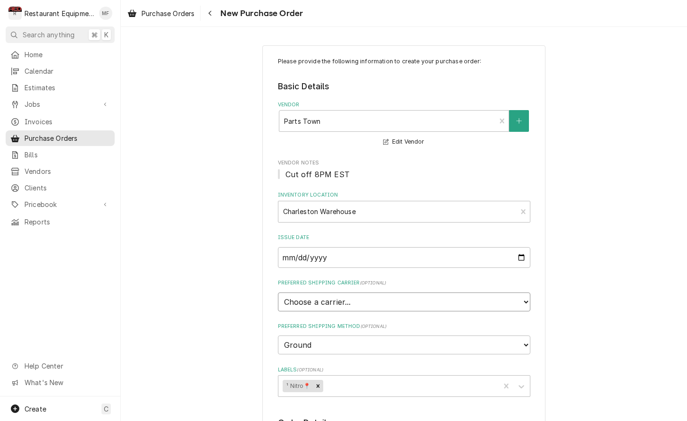
select select "4"
type textarea "x"
click at [420, 342] on fieldset "Basic Details Vendor Parts Town Edit Vendor Vendor Notes Cut off 8PM EST Invent…" at bounding box center [404, 238] width 253 height 316
select select "3"
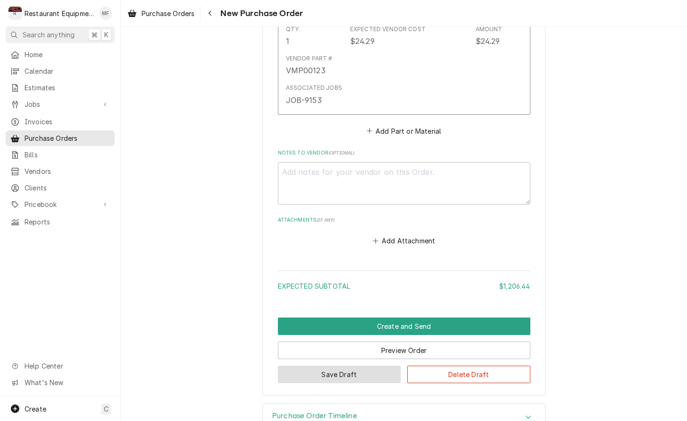
click at [361, 365] on button "Save Draft" at bounding box center [339, 373] width 123 height 17
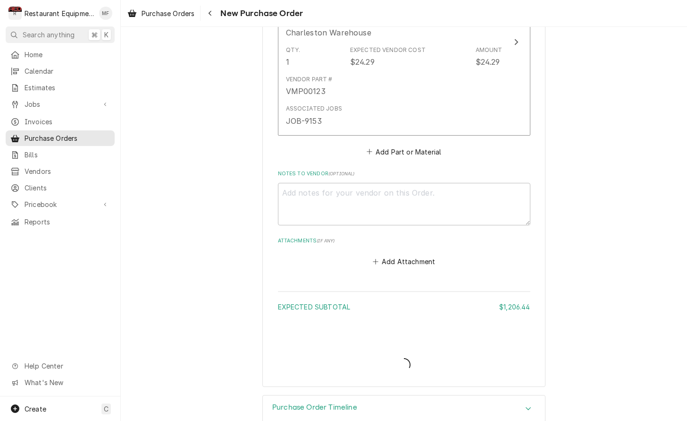
type textarea "x"
